Goal: Transaction & Acquisition: Purchase product/service

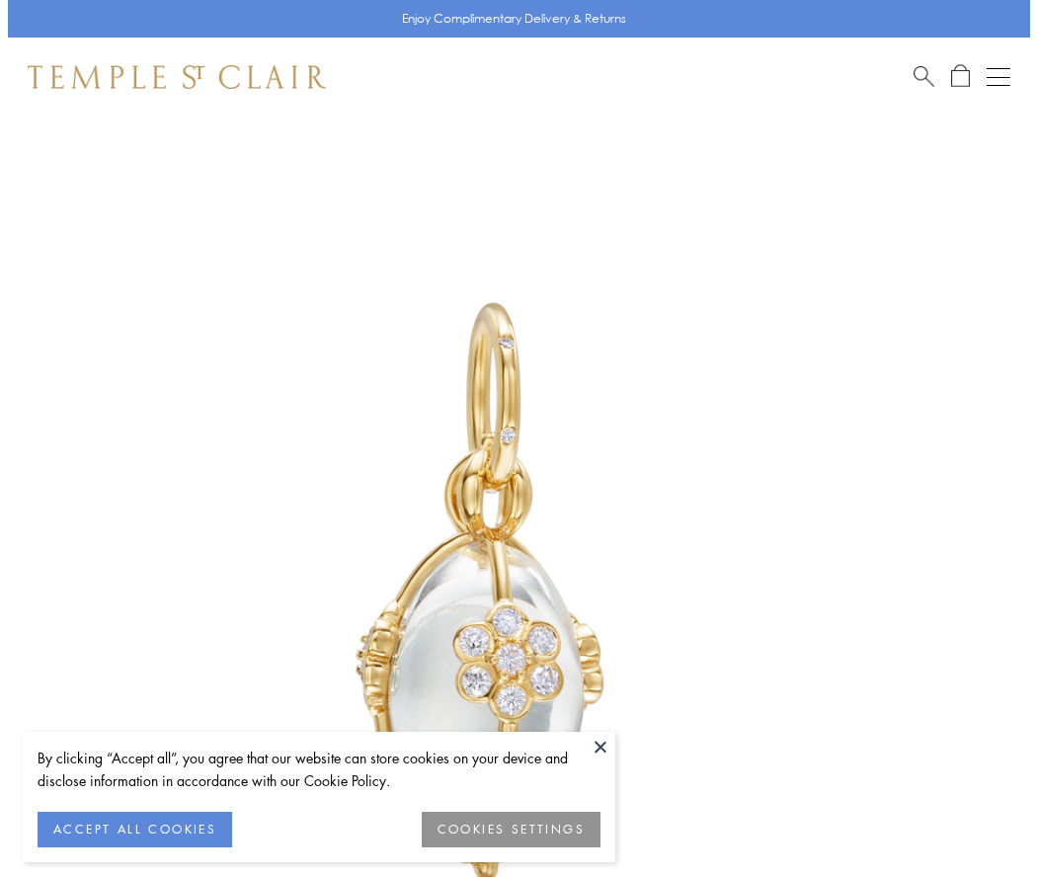
scroll to position [40, 0]
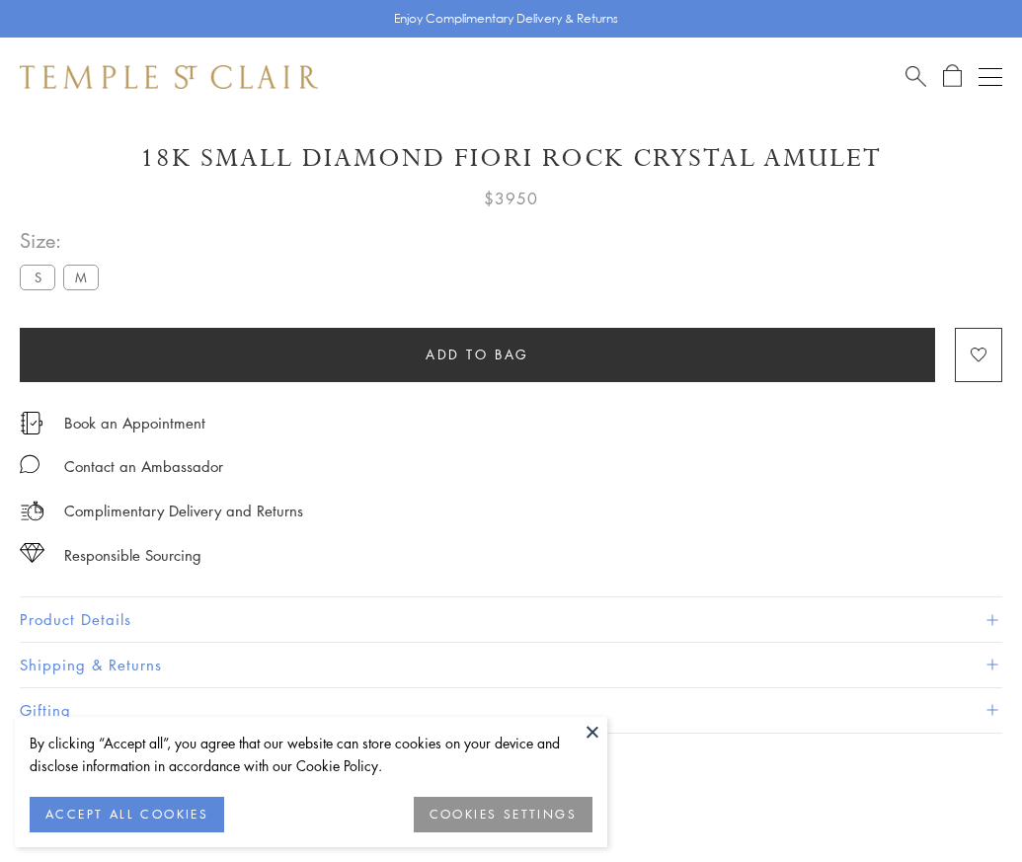
click at [477, 354] on span "Add to bag" at bounding box center [478, 355] width 104 height 22
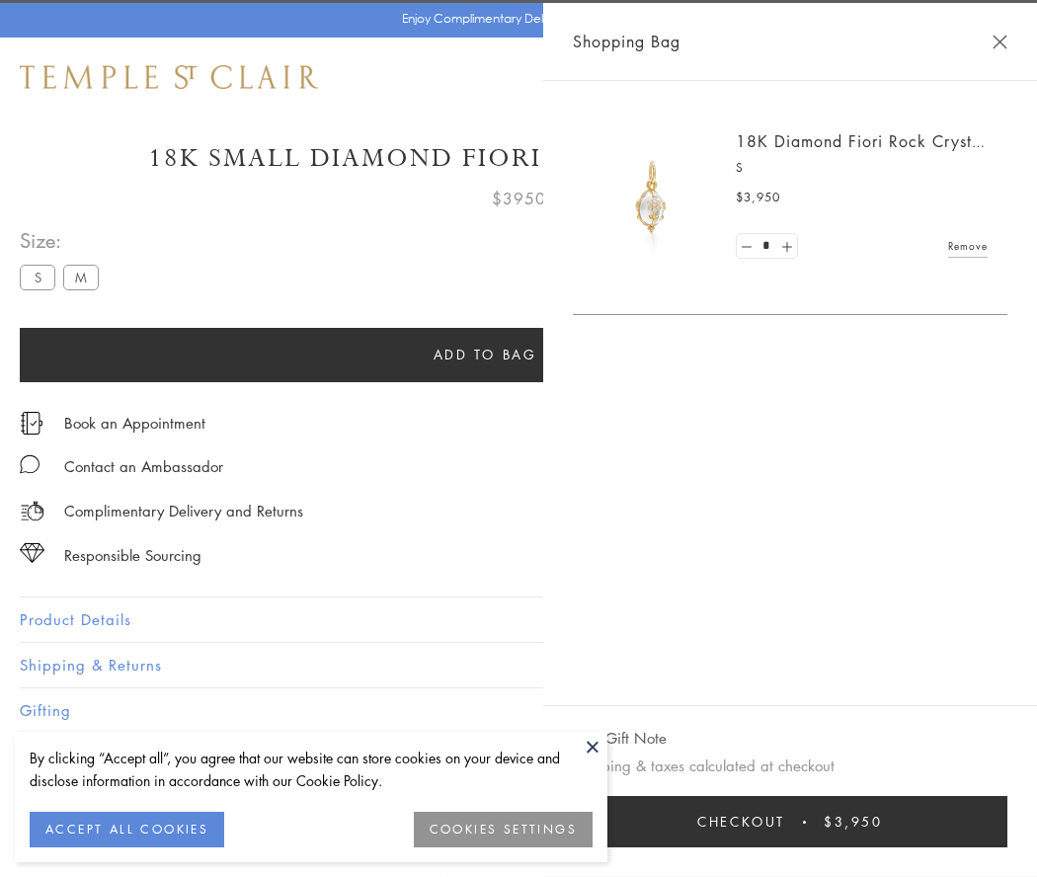
click at [790, 822] on button "Checkout $3,950" at bounding box center [790, 821] width 435 height 51
